Goal: Find specific page/section: Find specific page/section

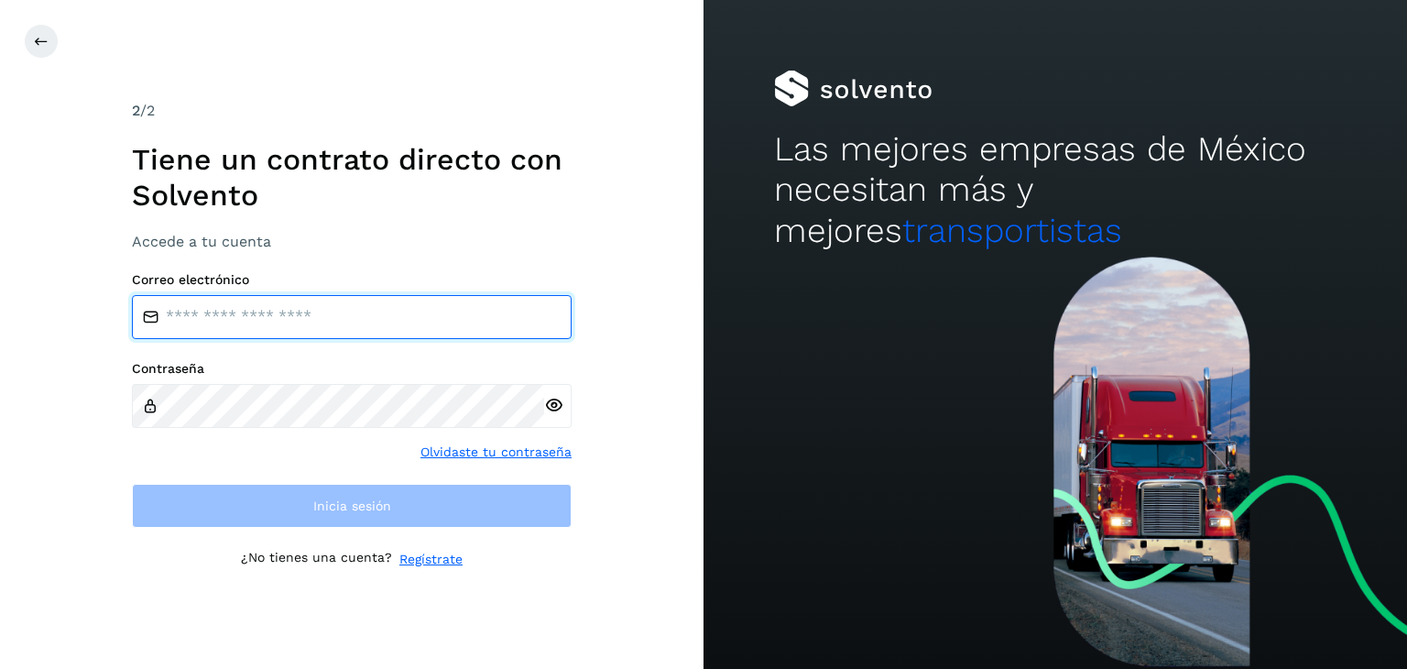
type input "**********"
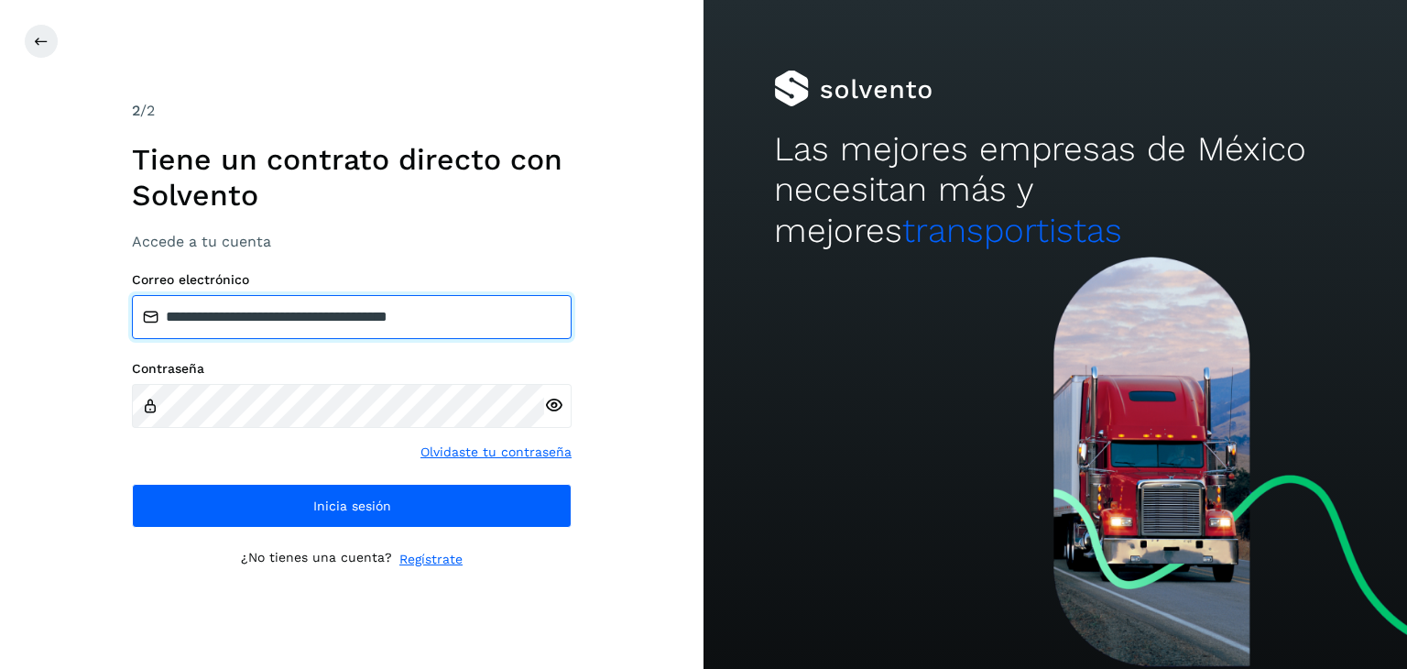
click at [306, 323] on input "**********" at bounding box center [352, 317] width 440 height 44
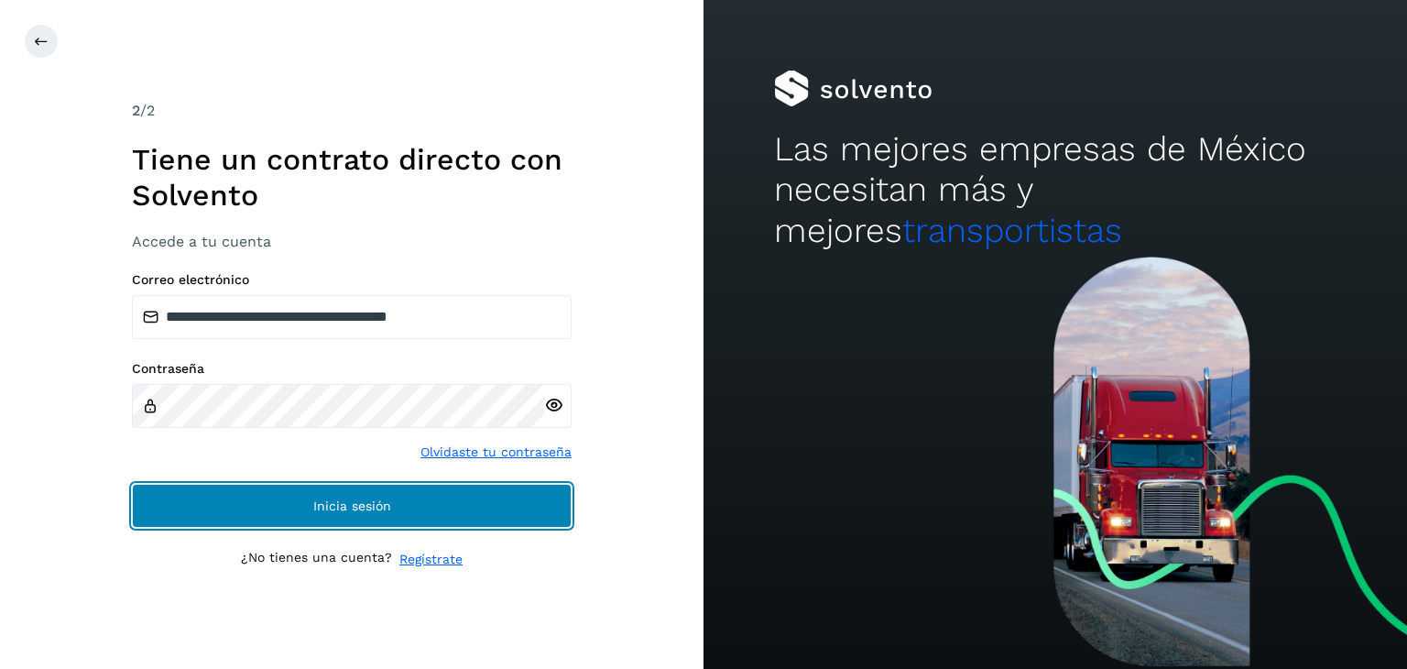
click at [378, 515] on button "Inicia sesión" at bounding box center [352, 506] width 440 height 44
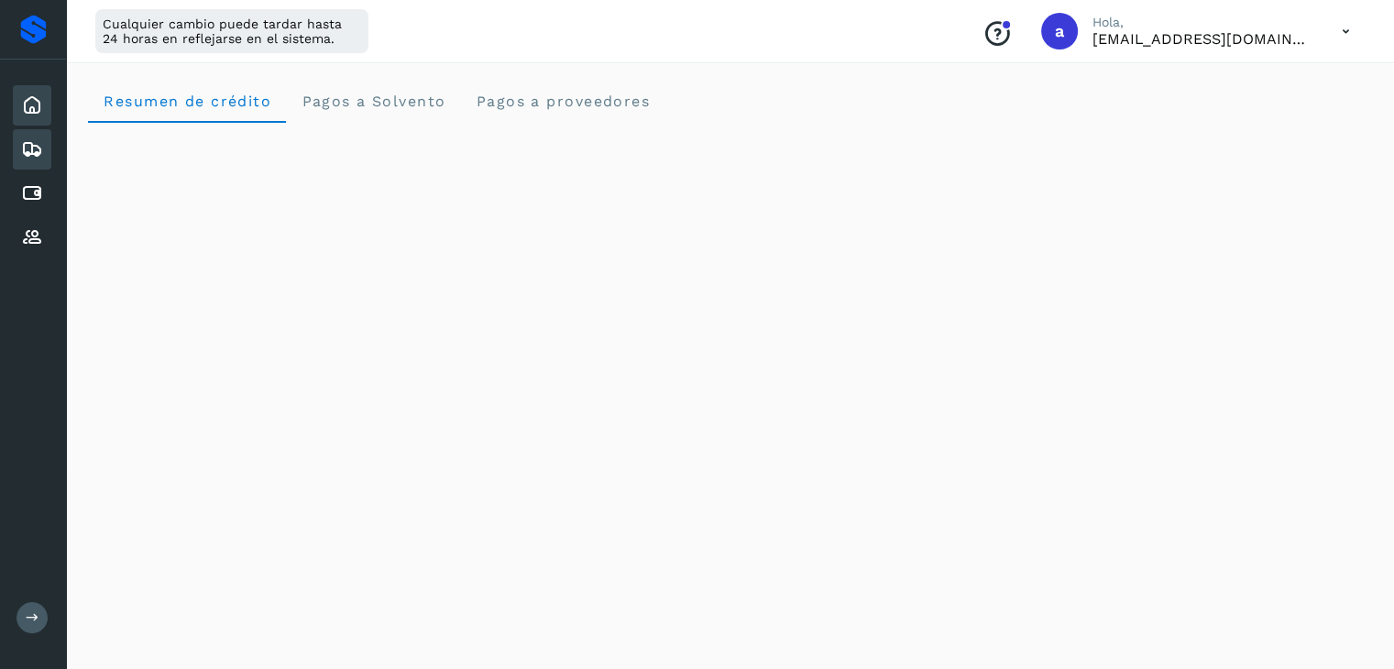
click at [28, 150] on icon at bounding box center [32, 149] width 22 height 22
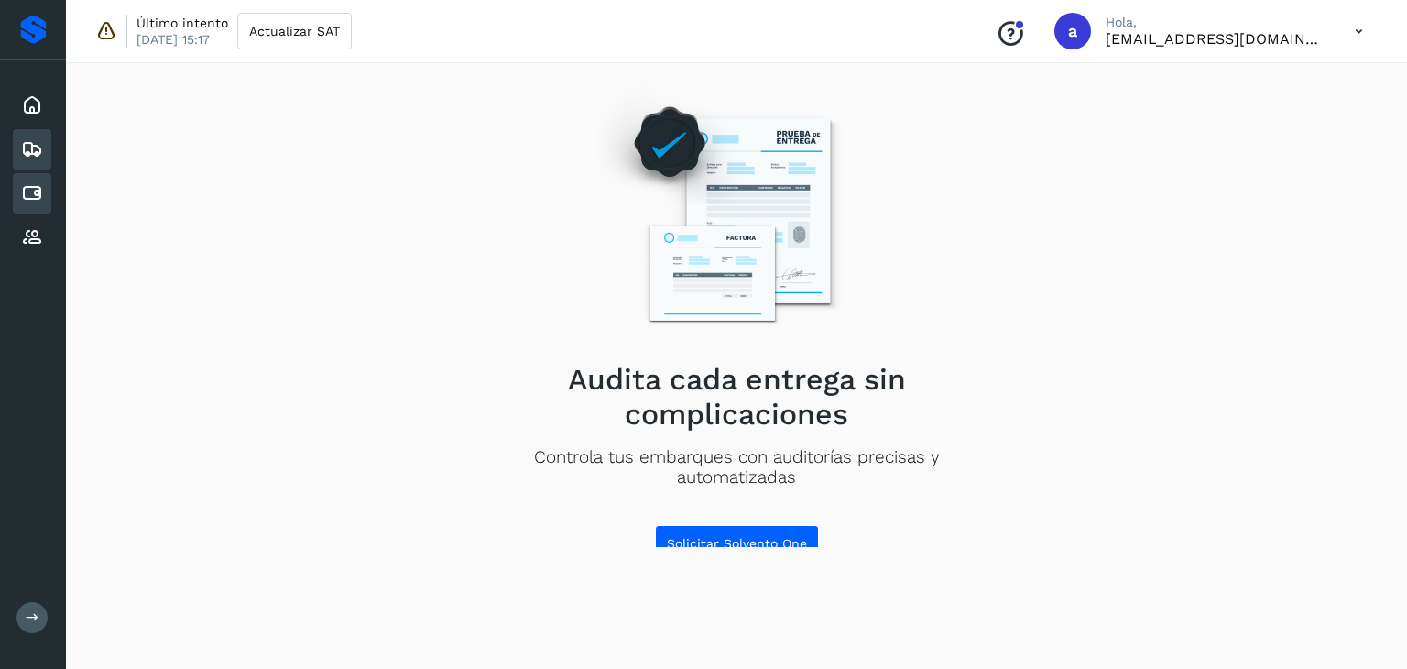
click at [33, 182] on icon at bounding box center [32, 193] width 22 height 22
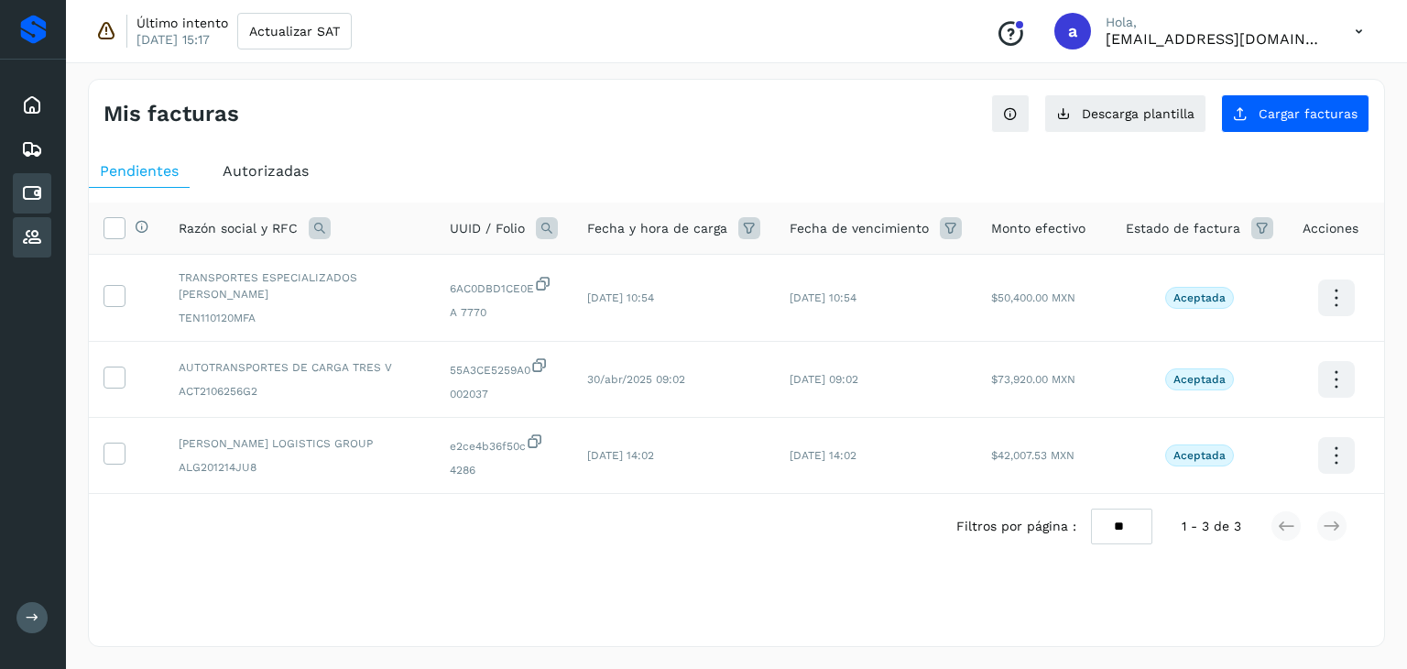
click at [40, 239] on icon at bounding box center [32, 237] width 22 height 22
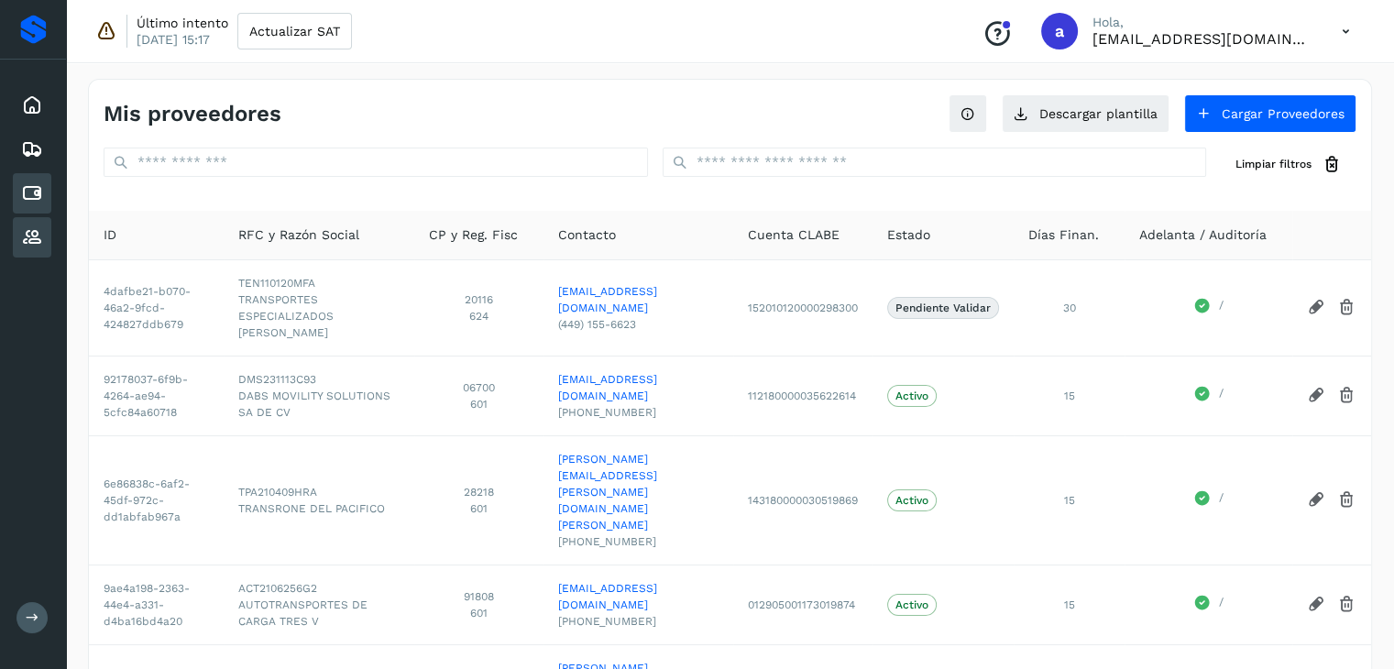
click at [33, 190] on icon at bounding box center [32, 193] width 22 height 22
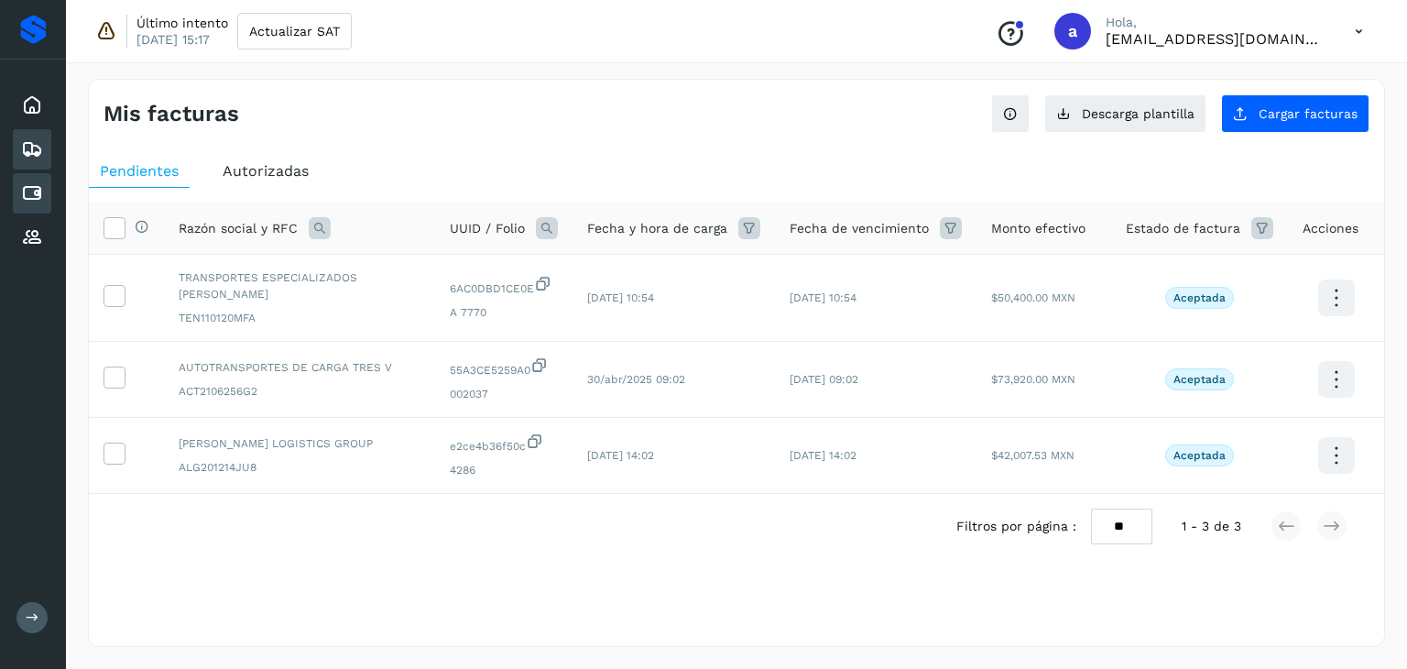
click at [37, 148] on icon at bounding box center [32, 149] width 22 height 22
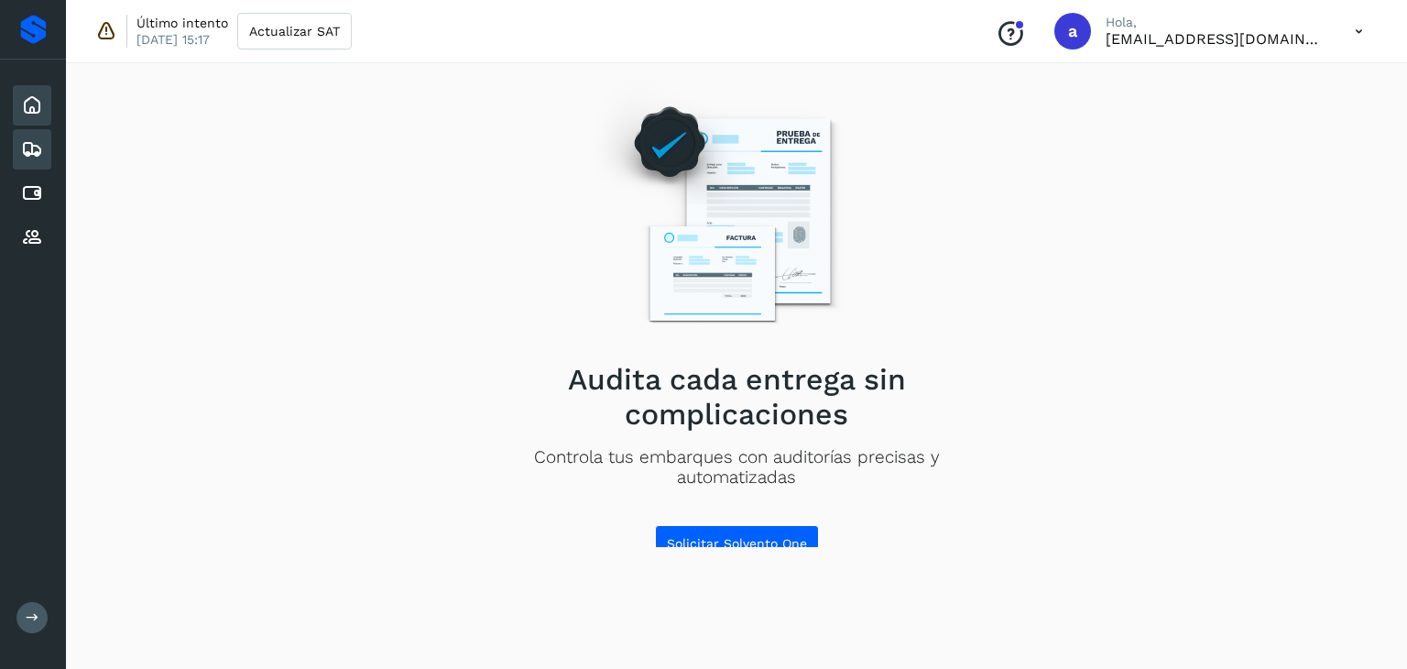
click at [26, 114] on icon at bounding box center [32, 105] width 22 height 22
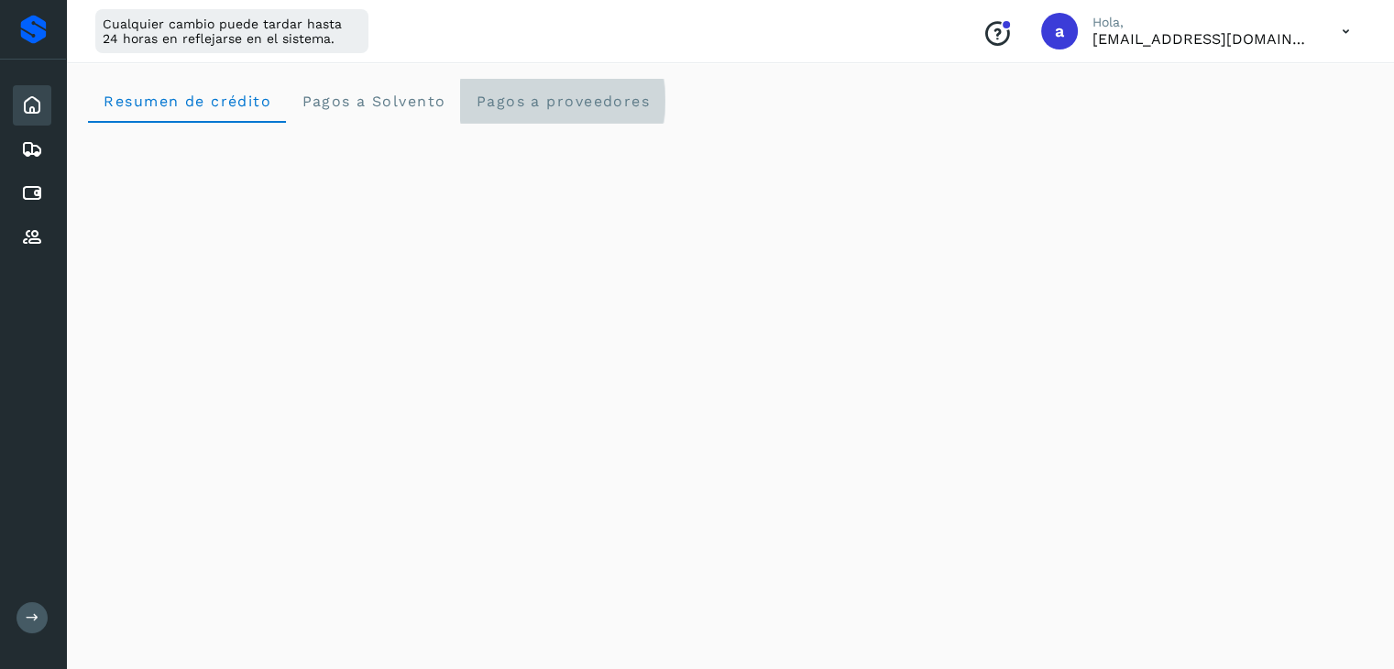
click at [548, 96] on span "Pagos a proveedores" at bounding box center [562, 101] width 175 height 17
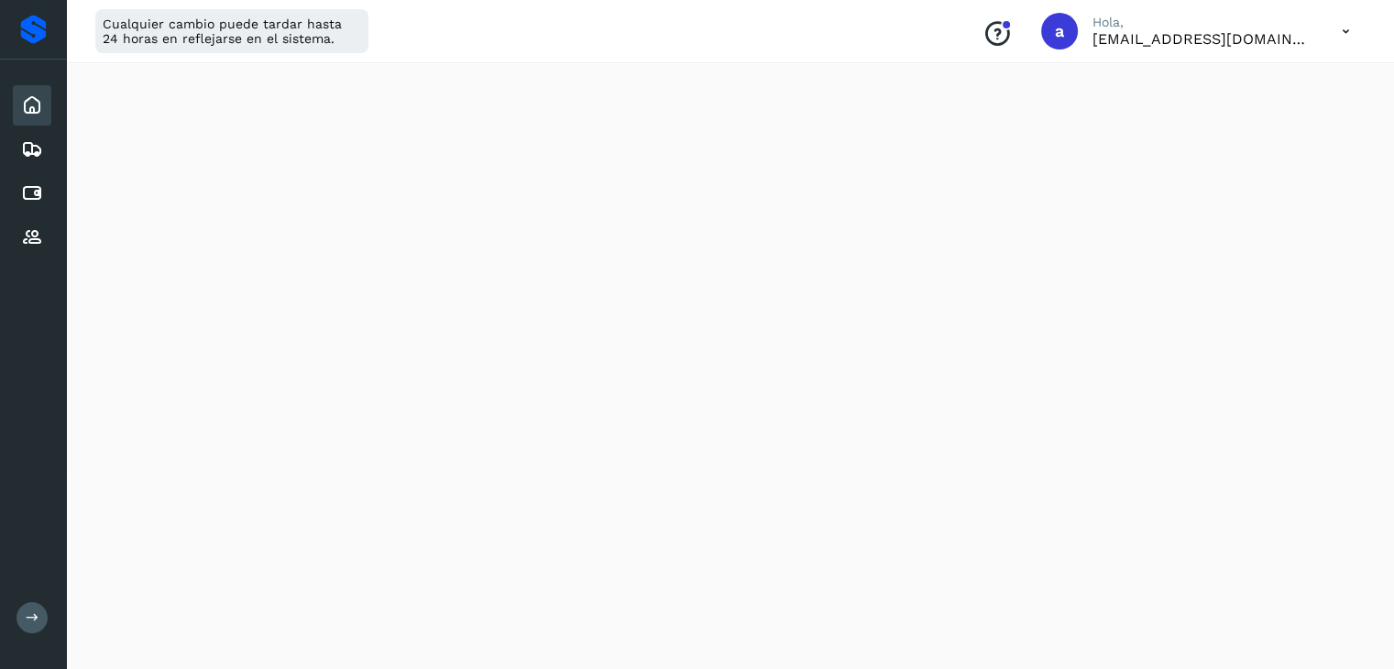
scroll to position [733, 0]
